Goal: Consume media (video, audio)

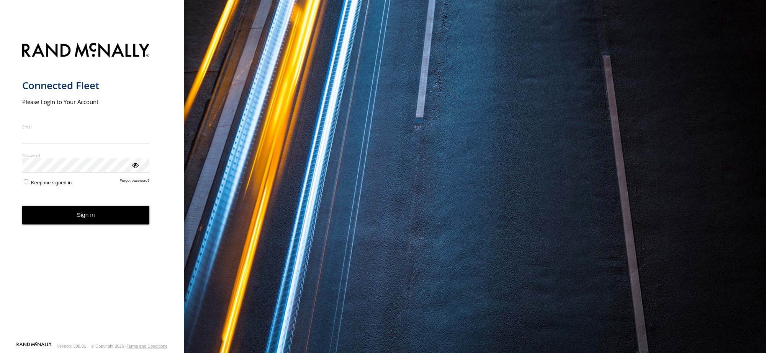
type input "**********"
click at [92, 223] on button "Sign in" at bounding box center [85, 215] width 127 height 19
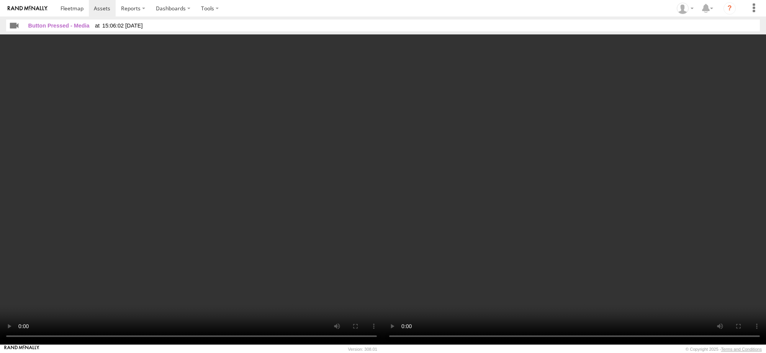
click at [212, 211] on video at bounding box center [191, 189] width 383 height 310
